Goal: Find specific page/section: Find specific page/section

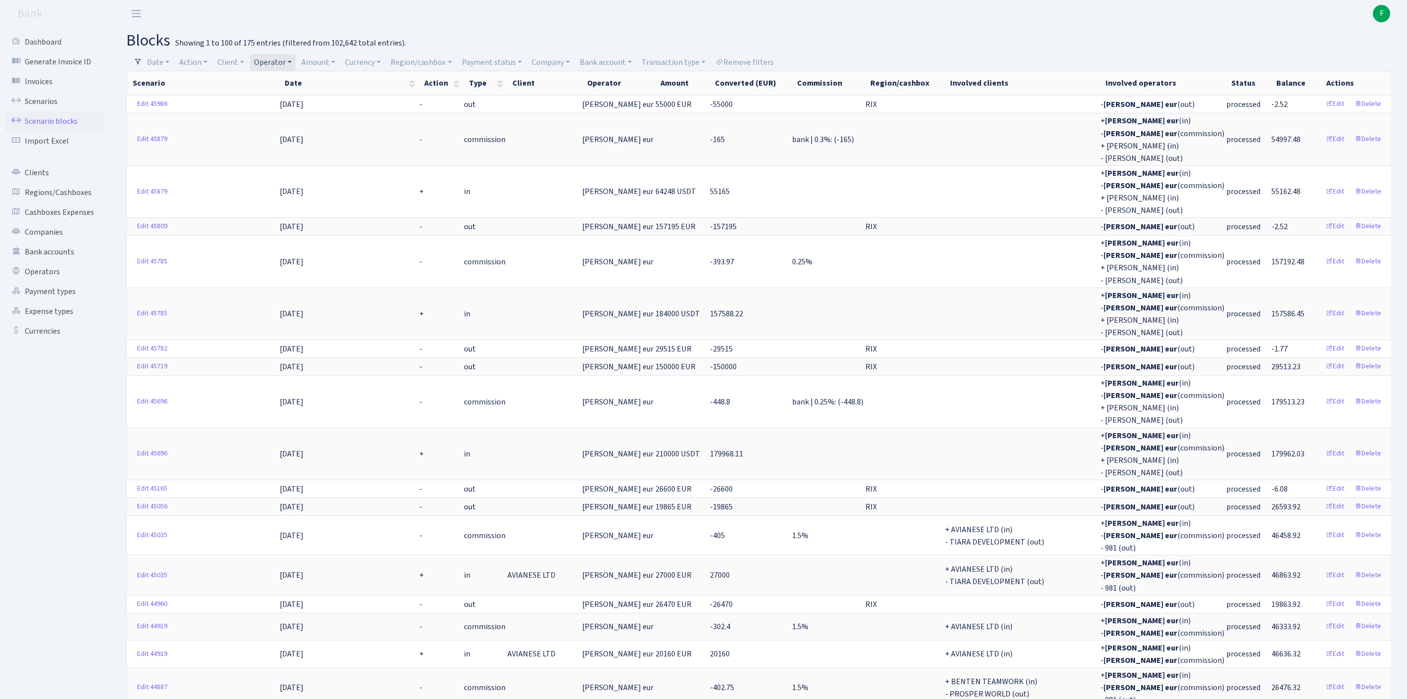
select select "100"
click at [48, 282] on link "Operators" at bounding box center [54, 272] width 99 height 20
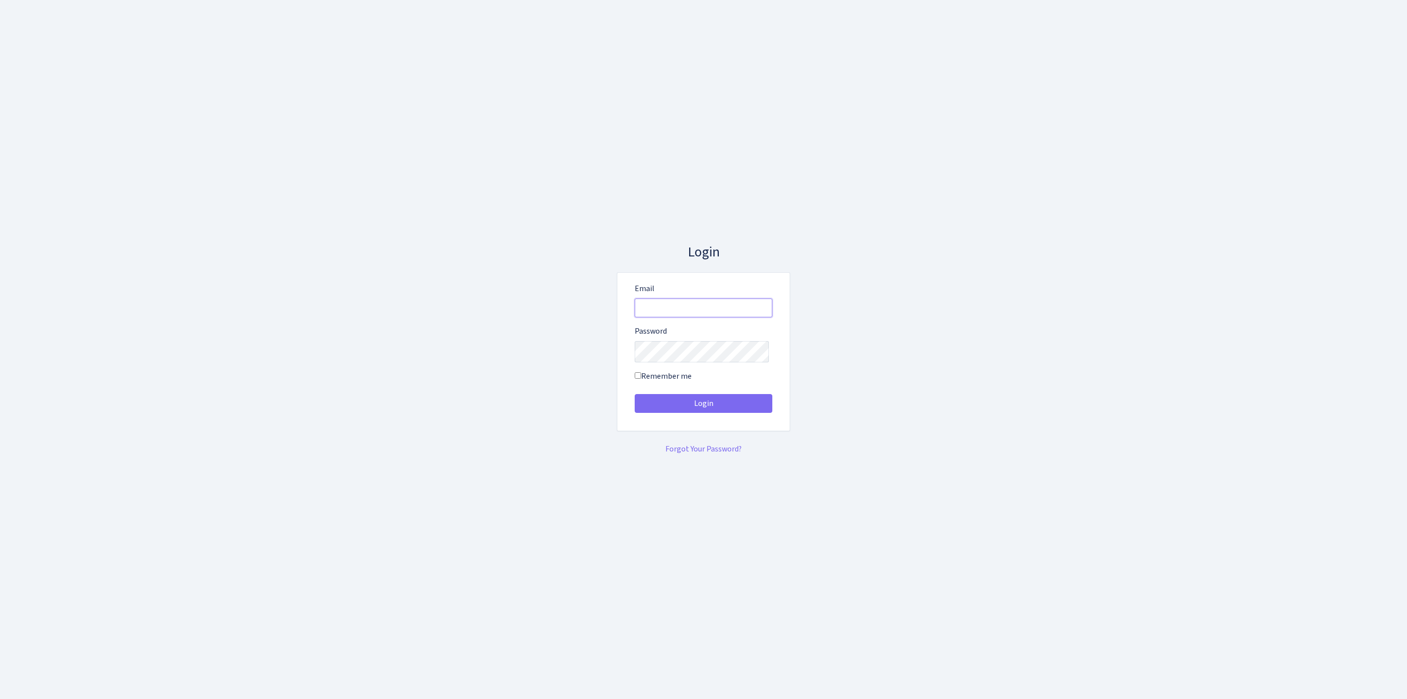
type input "feitan@bank.com"
click at [704, 407] on button "Login" at bounding box center [704, 403] width 138 height 19
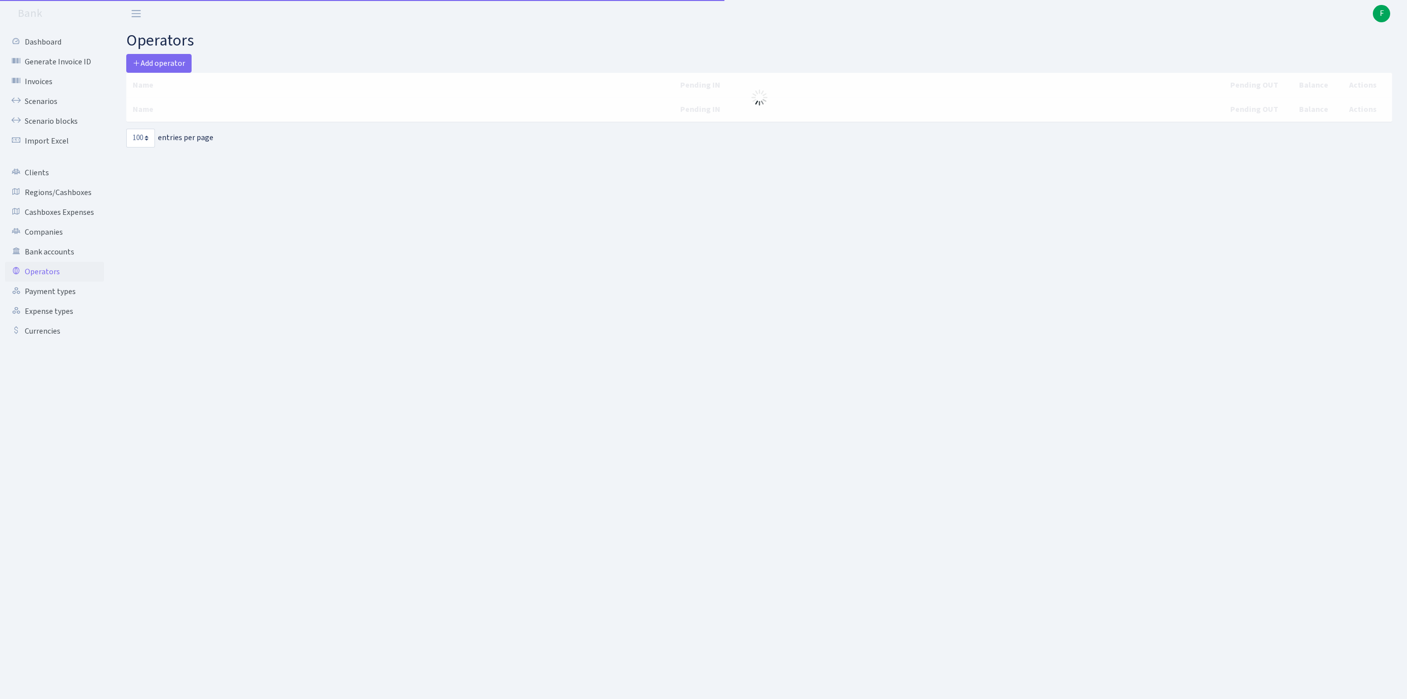
select select "100"
click at [50, 282] on link "Operators" at bounding box center [54, 272] width 99 height 20
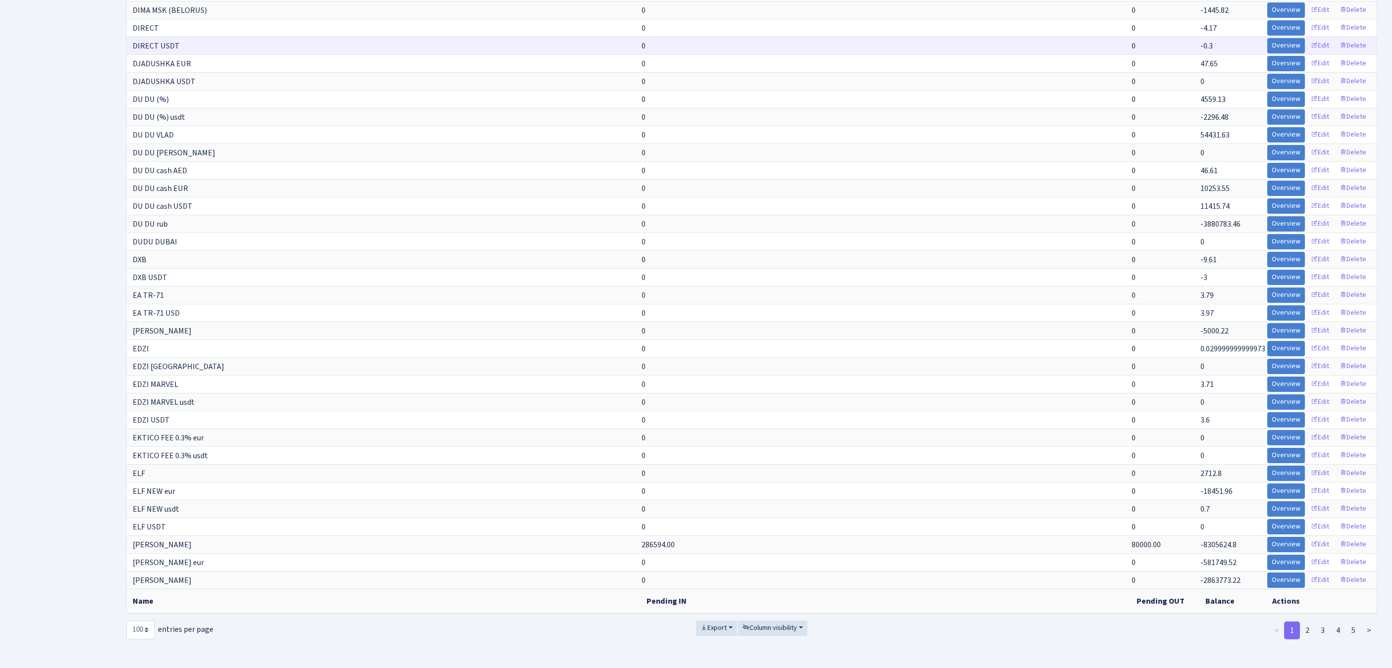
scroll to position [1765, 0]
select select "-1"
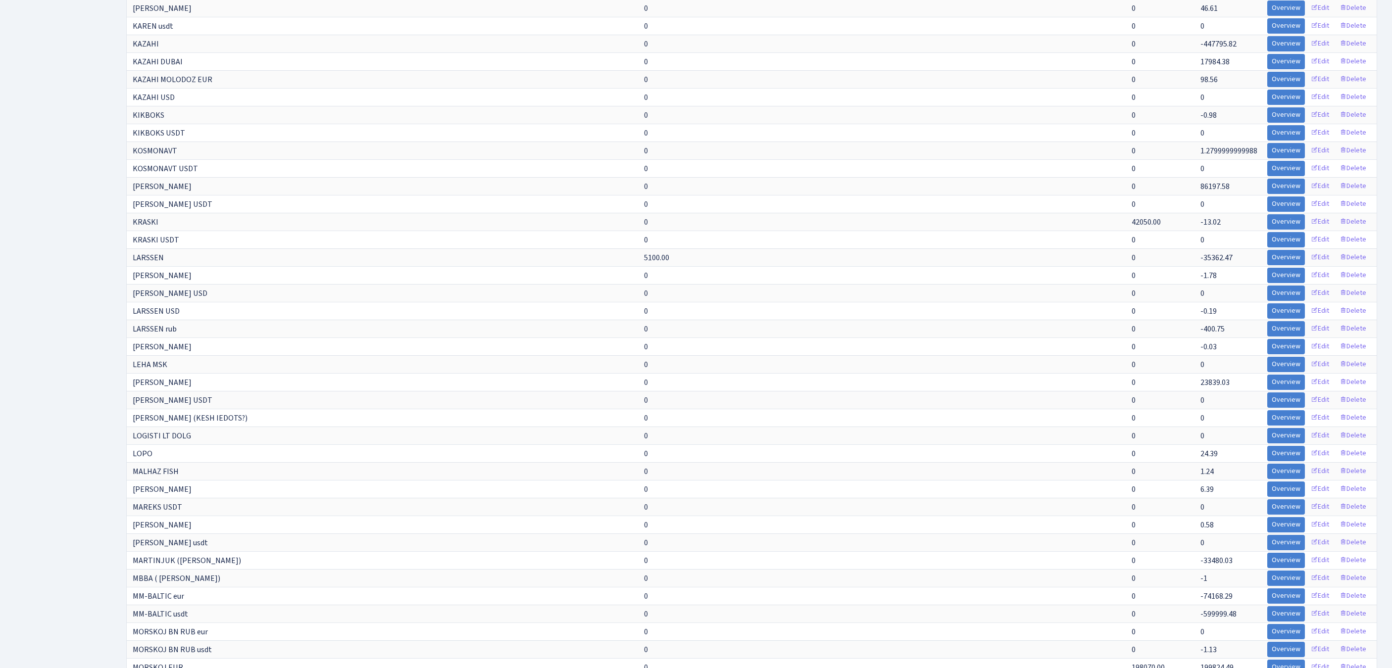
scroll to position [3814, 0]
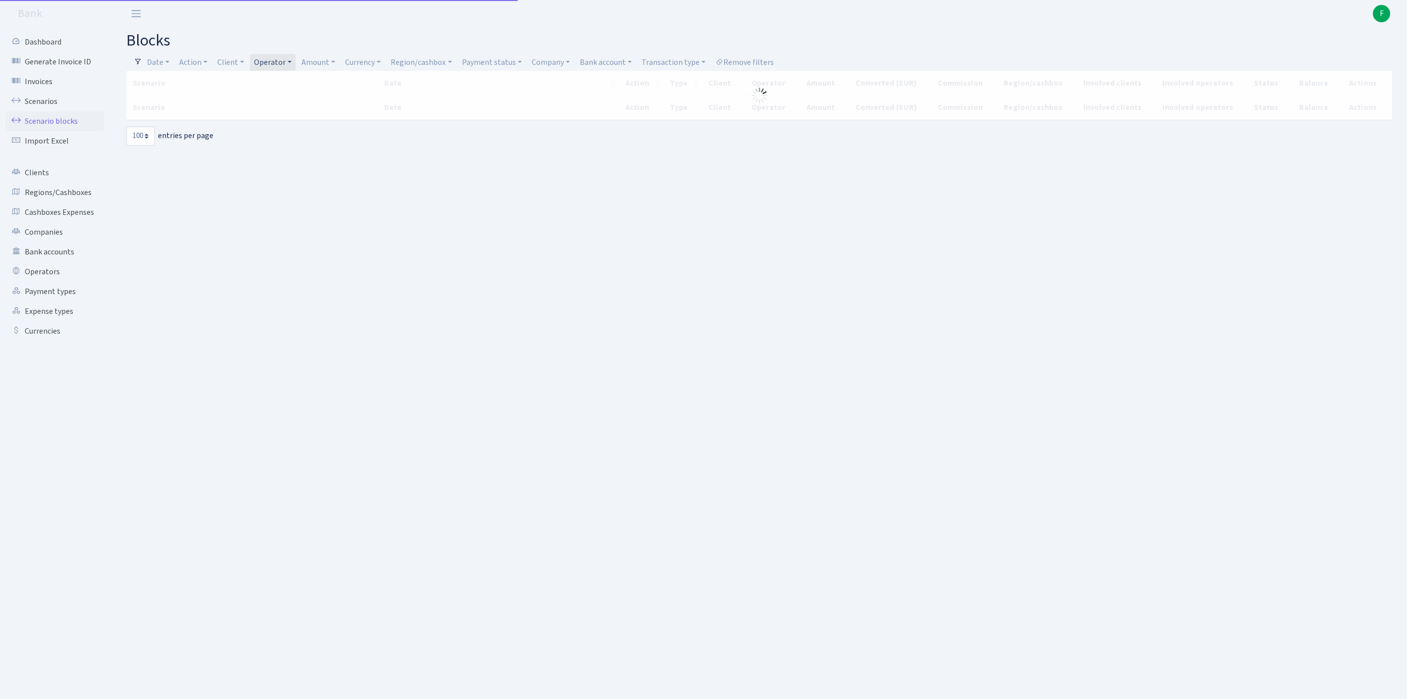
select select "100"
